Goal: Information Seeking & Learning: Learn about a topic

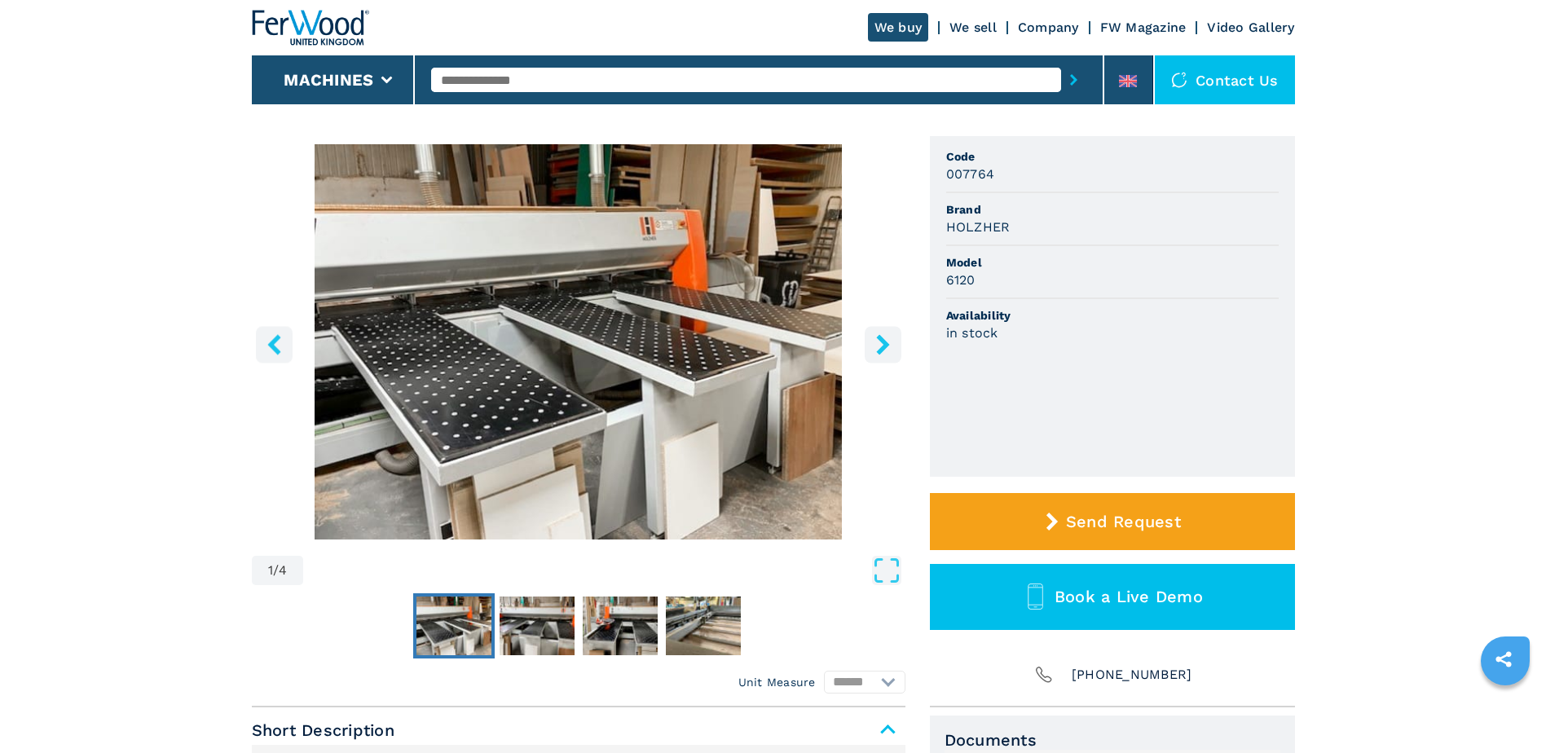
scroll to position [81, 0]
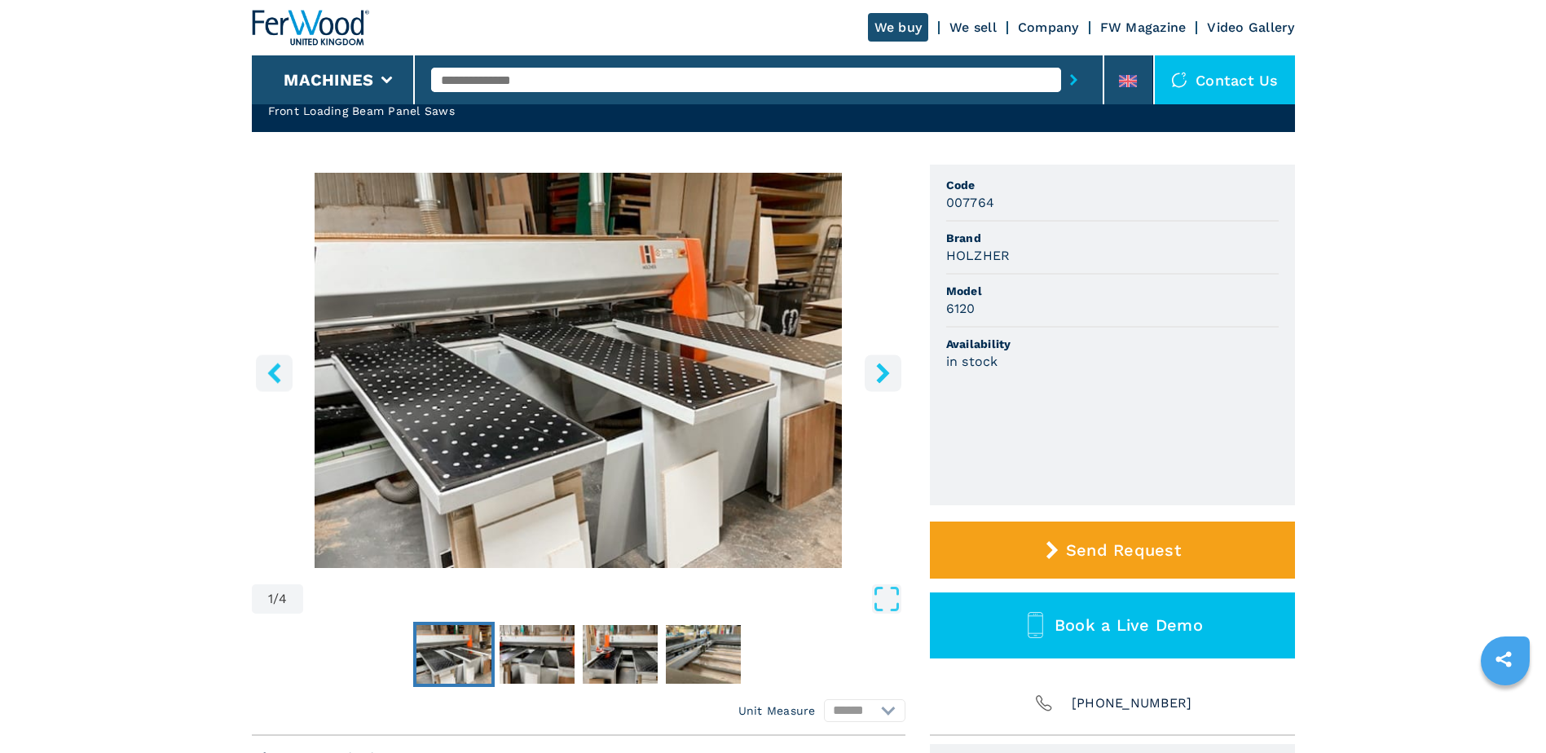
click at [874, 370] on icon "right-button" at bounding box center [883, 373] width 20 height 20
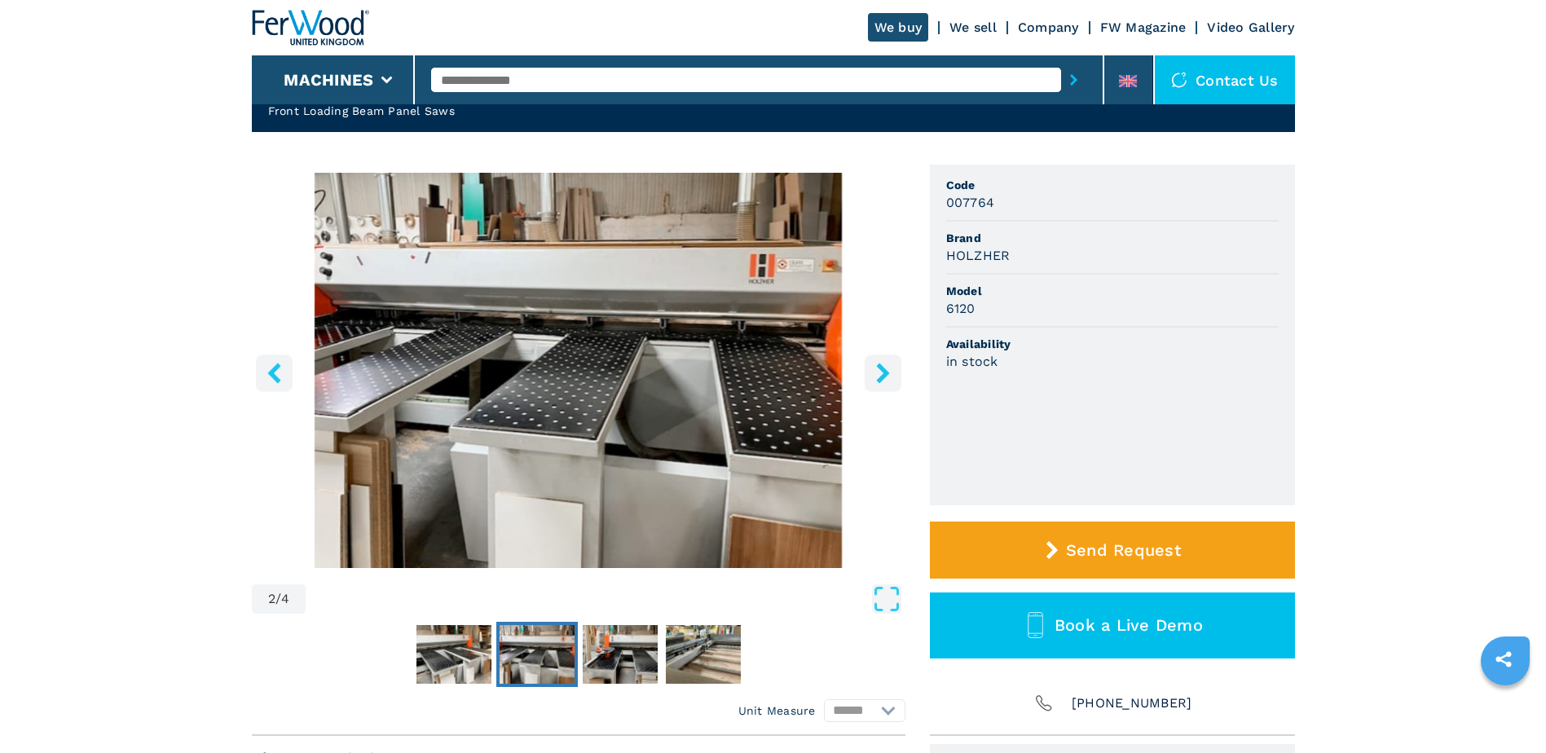
click at [874, 370] on icon "right-button" at bounding box center [883, 373] width 20 height 20
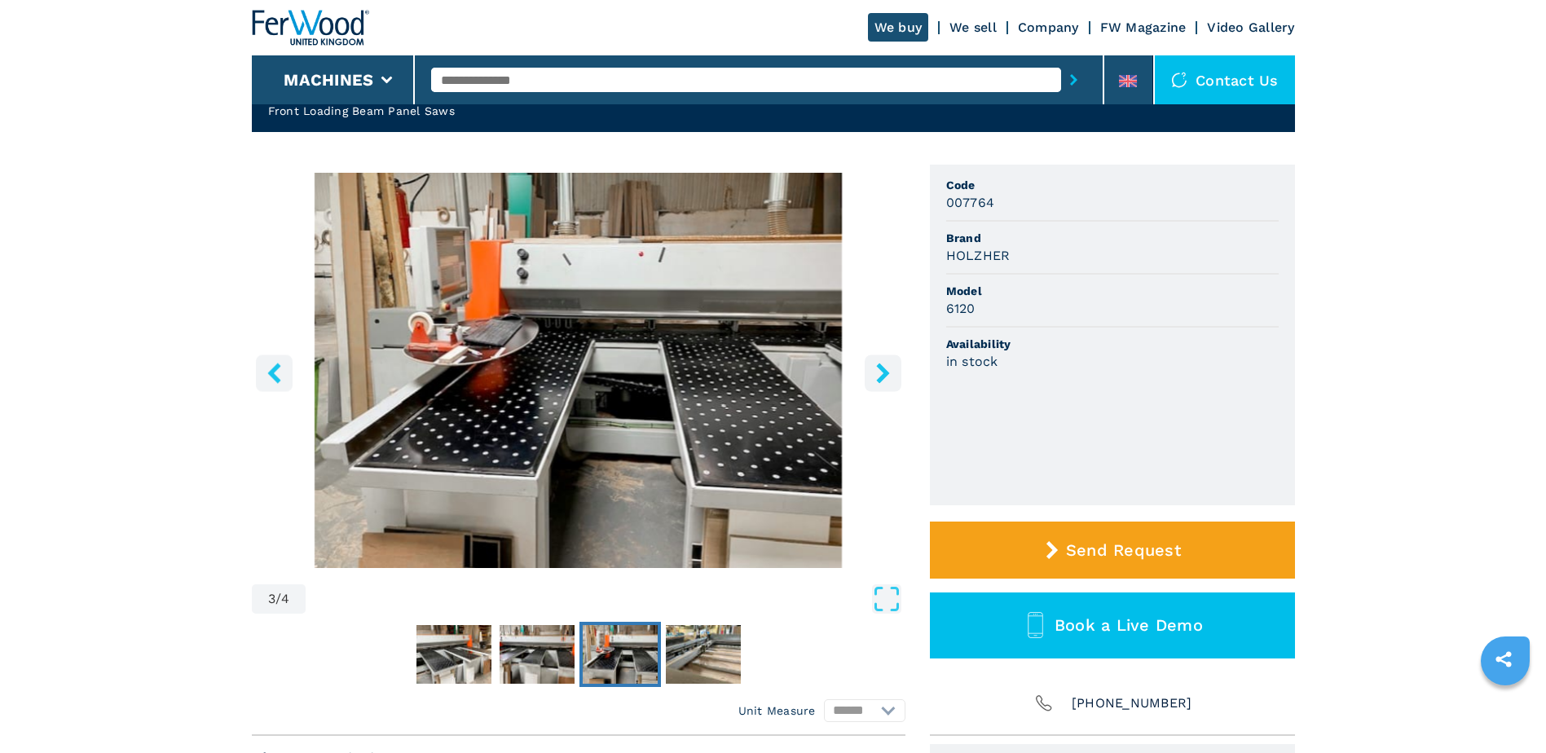
click at [874, 370] on icon "right-button" at bounding box center [883, 373] width 20 height 20
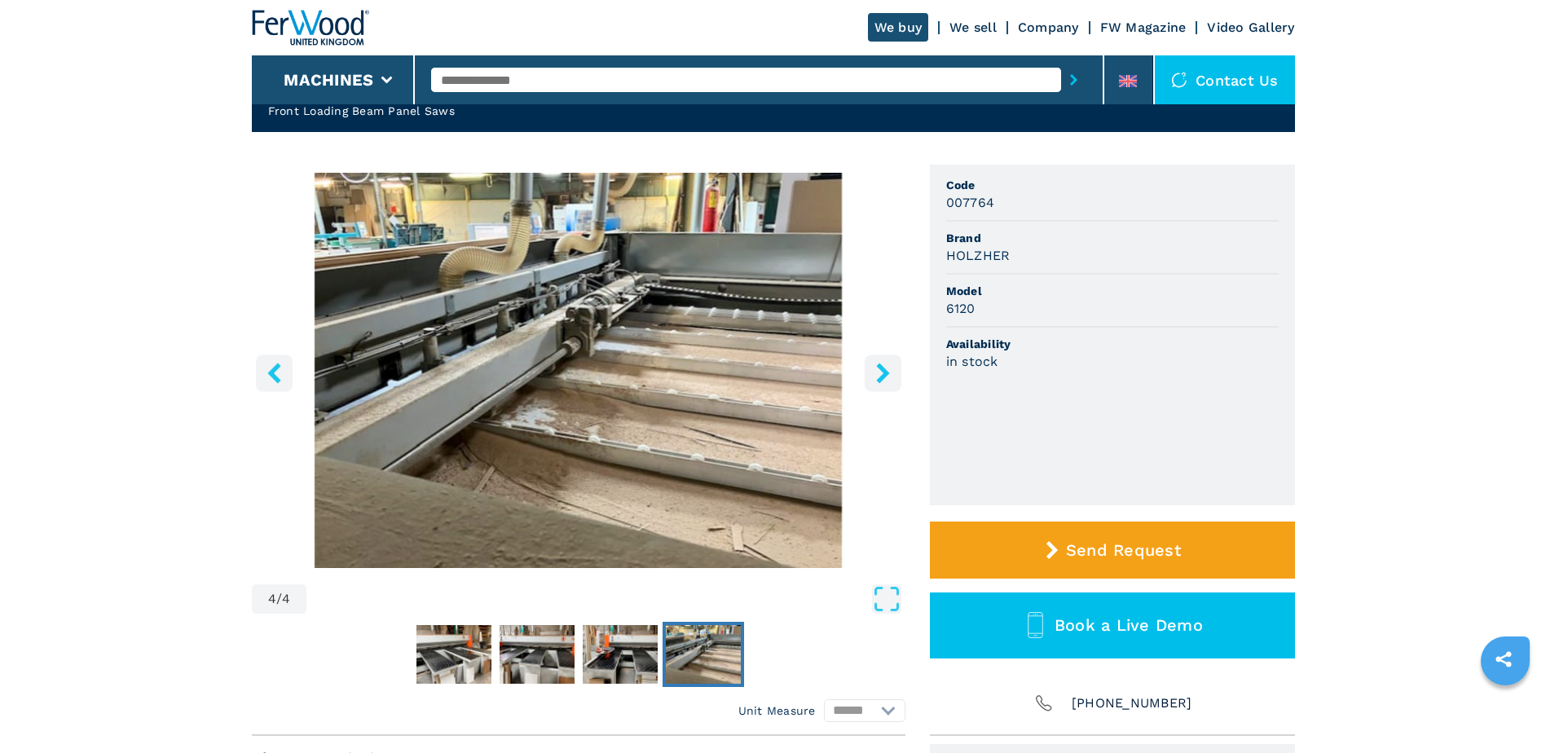
click at [874, 370] on icon "right-button" at bounding box center [883, 373] width 20 height 20
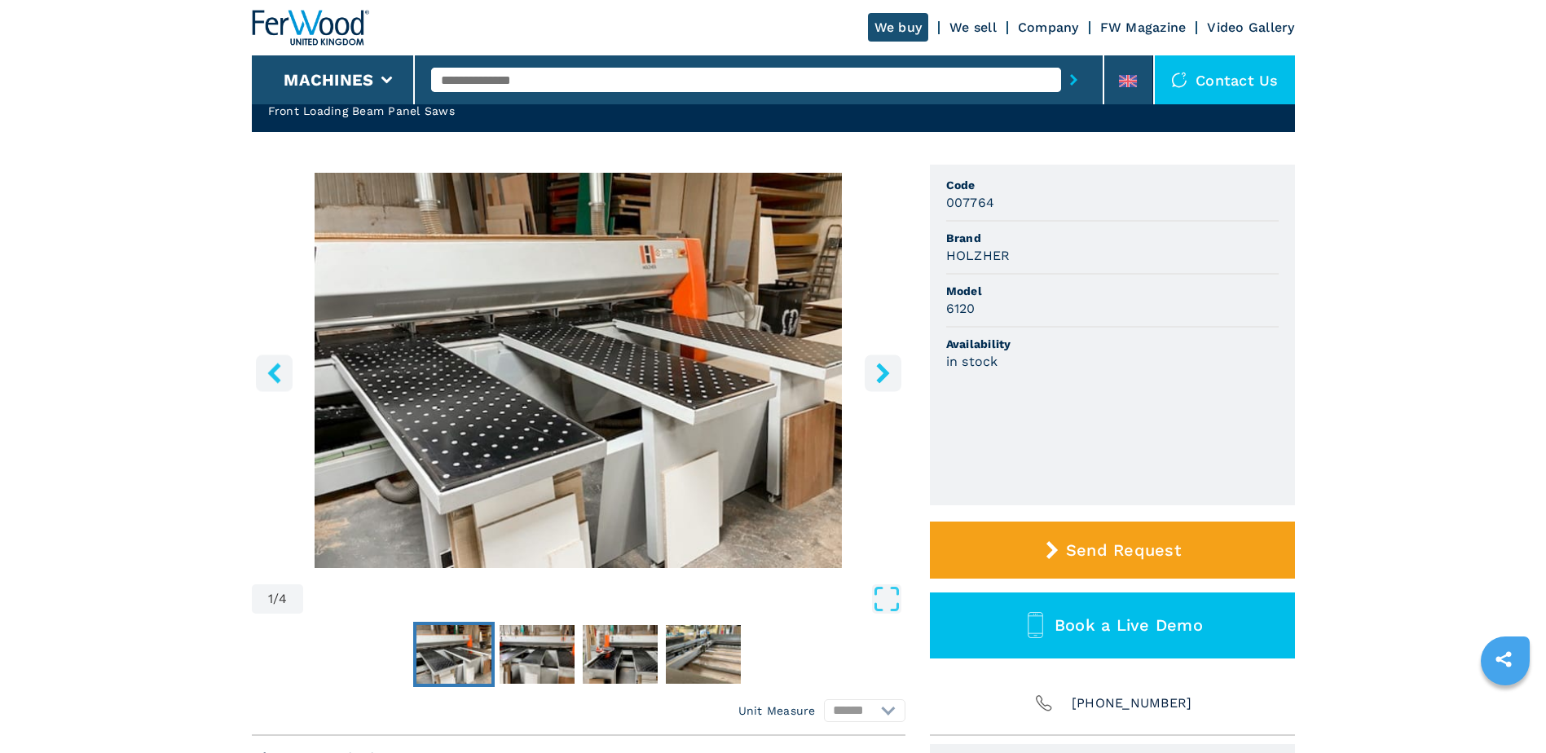
click at [874, 370] on icon "right-button" at bounding box center [883, 373] width 20 height 20
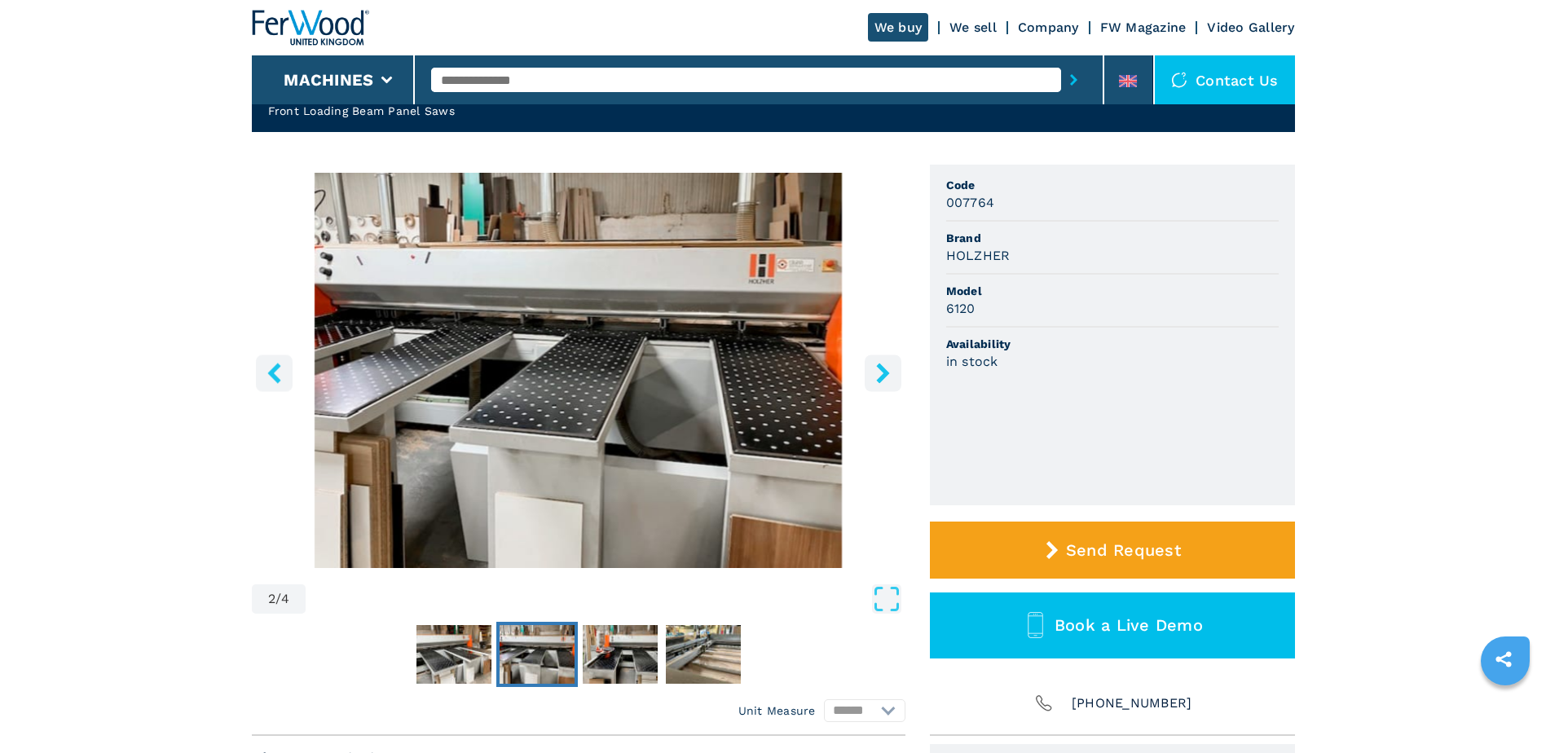
click at [874, 370] on icon "right-button" at bounding box center [883, 373] width 20 height 20
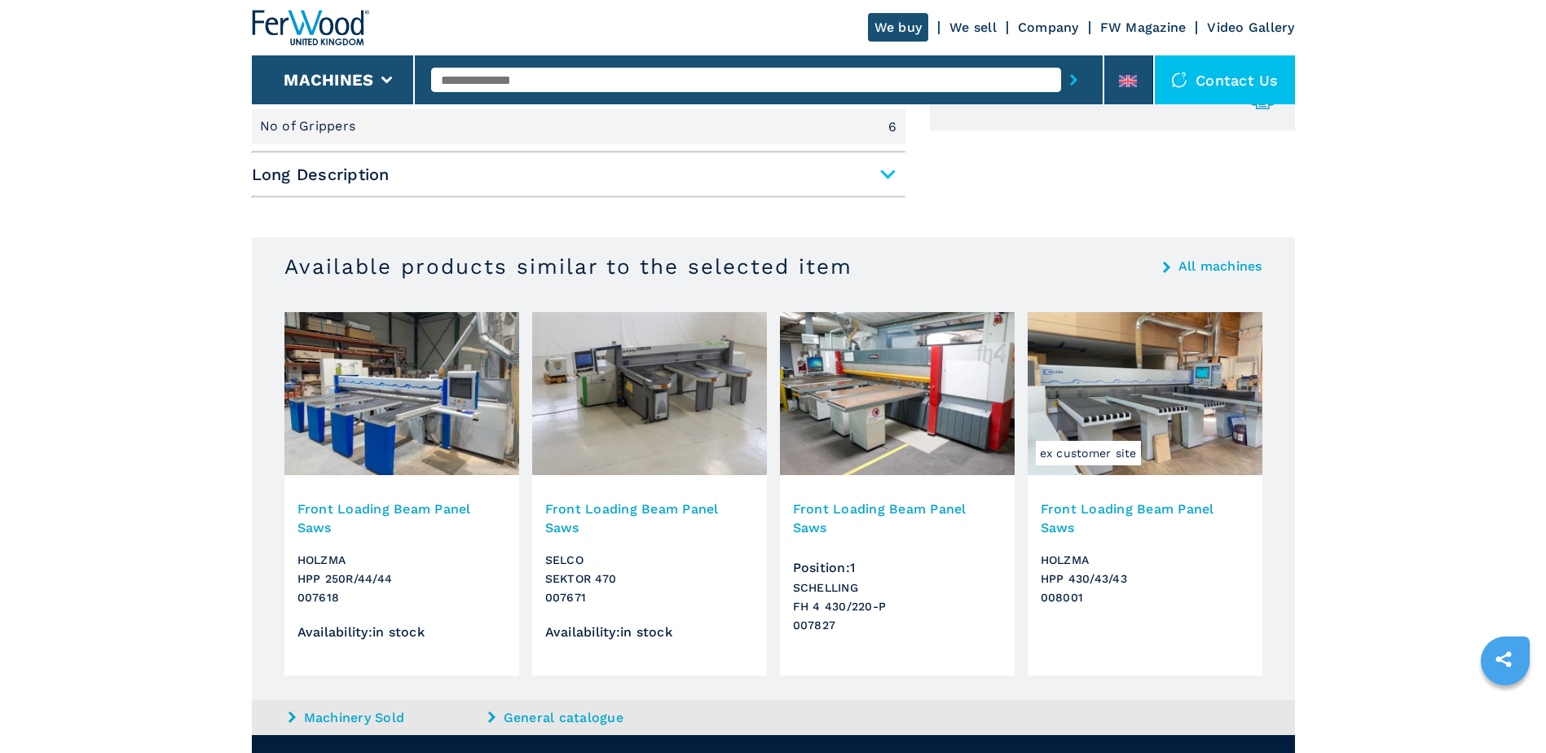
scroll to position [815, 0]
click at [1144, 509] on h3 "Front Loading Beam Panel Saws" at bounding box center [1145, 517] width 209 height 37
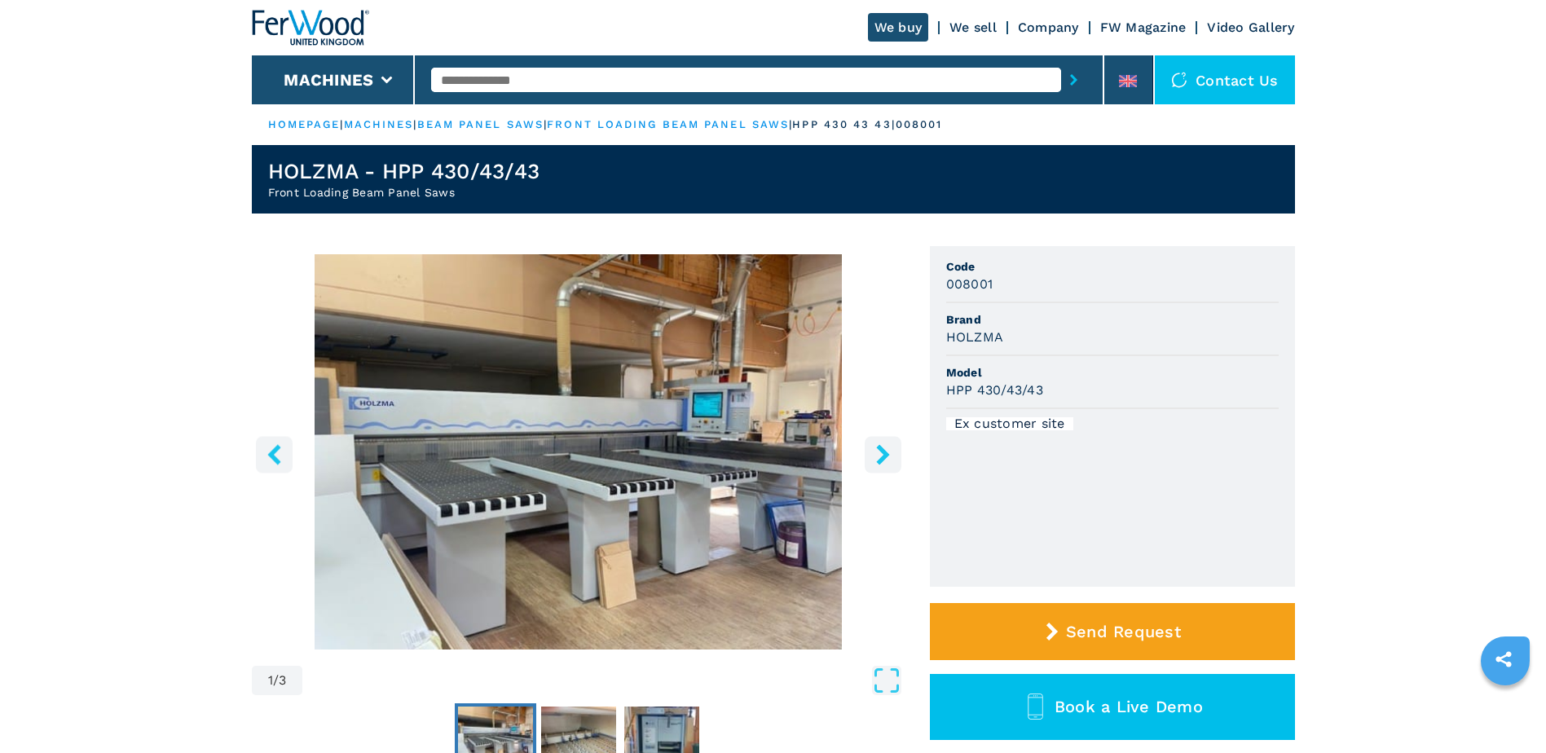
click at [891, 456] on icon "right-button" at bounding box center [883, 454] width 20 height 20
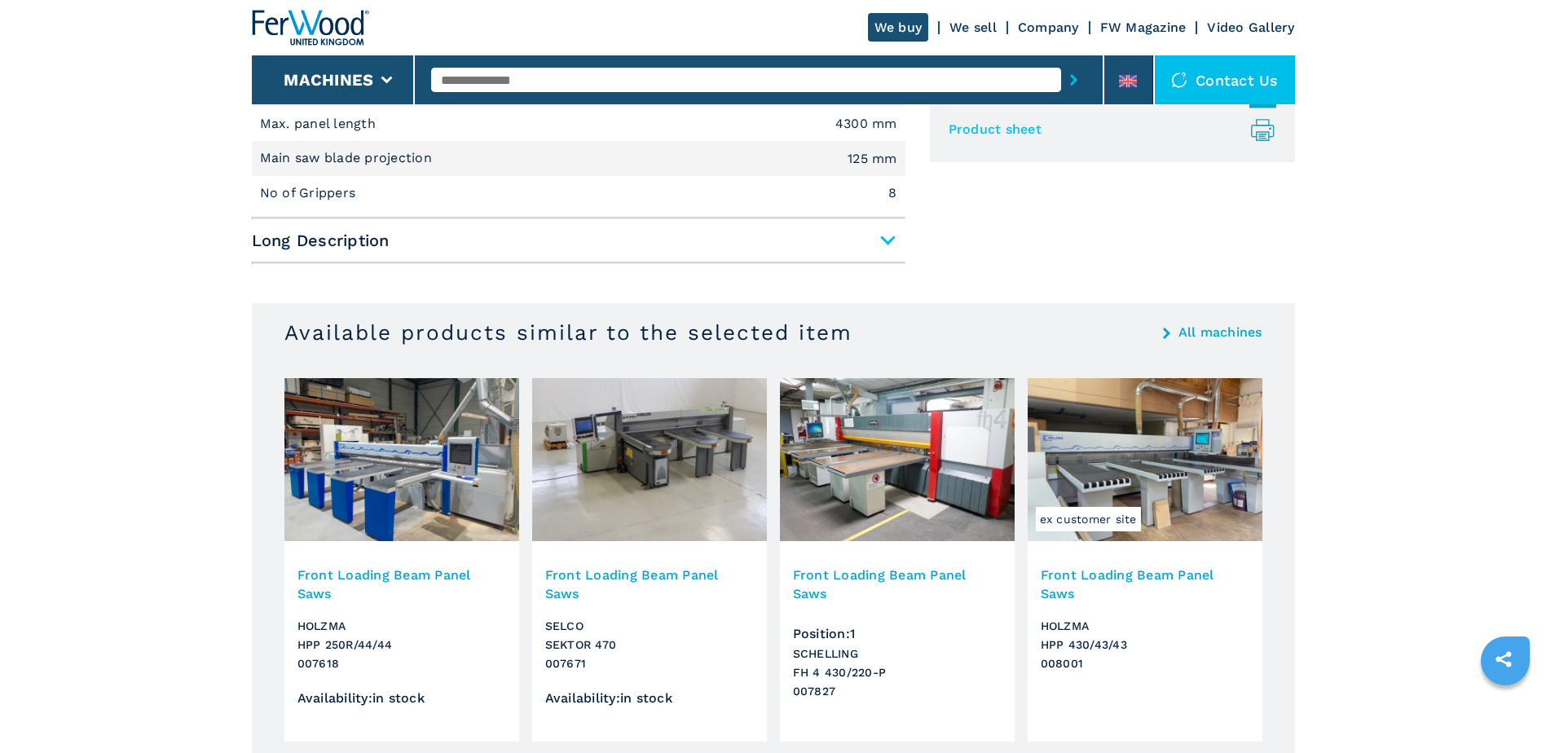
scroll to position [760, 0]
